Goal: Task Accomplishment & Management: Use online tool/utility

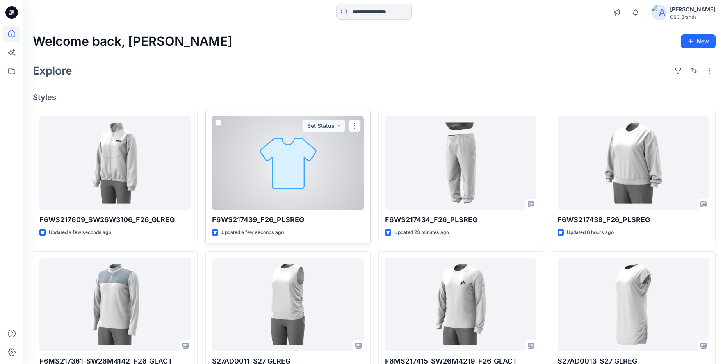
click at [298, 169] on div at bounding box center [287, 162] width 151 height 93
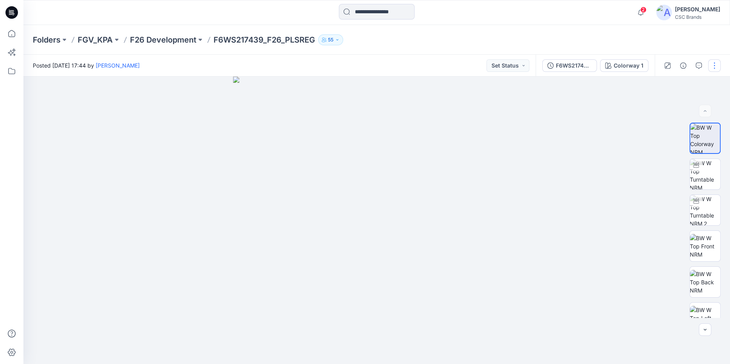
click at [715, 70] on button "button" at bounding box center [714, 65] width 12 height 12
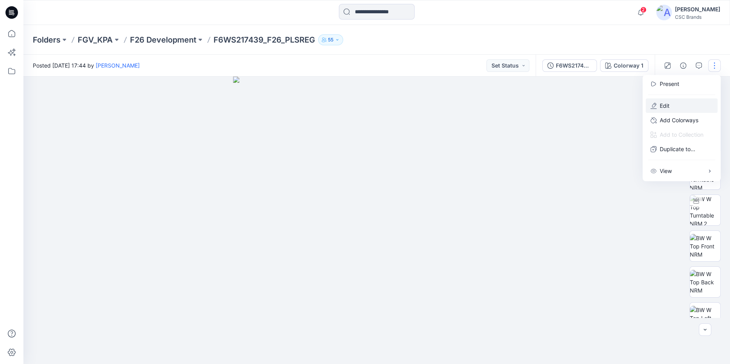
click at [678, 102] on button "Edit" at bounding box center [682, 105] width 72 height 14
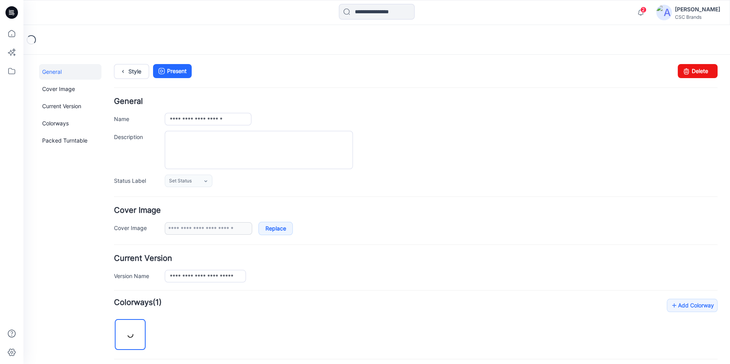
scroll to position [102, 0]
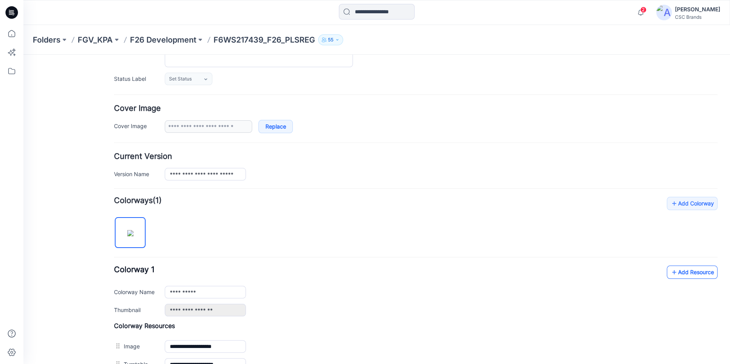
click at [684, 276] on link "Add Resource" at bounding box center [692, 271] width 51 height 13
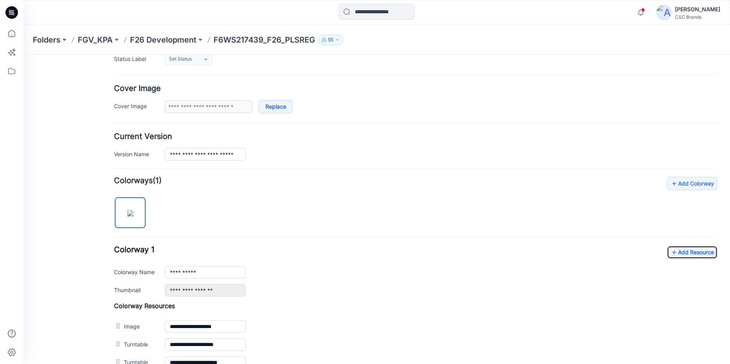
scroll to position [0, 0]
